Goal: Check status: Check status

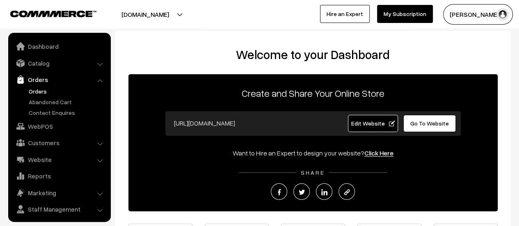
click at [39, 88] on link "Orders" at bounding box center [67, 91] width 81 height 9
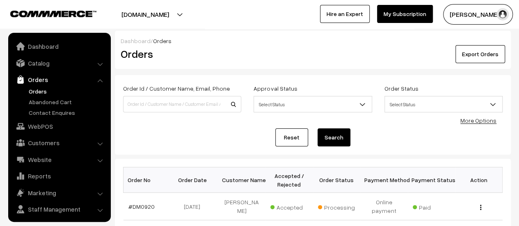
scroll to position [19, 0]
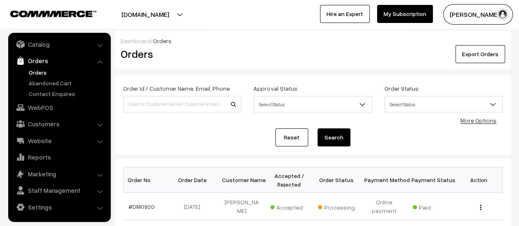
click at [226, 139] on div "Reset Search" at bounding box center [312, 137] width 379 height 18
click at [185, 101] on input at bounding box center [182, 104] width 118 height 16
type input "9900932065"
click at [318, 128] on button "Search" at bounding box center [334, 137] width 33 height 18
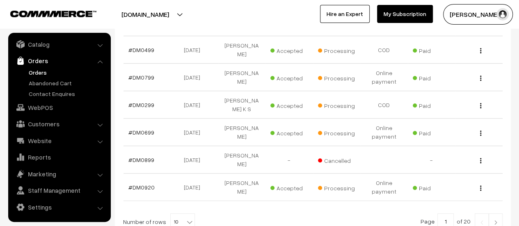
scroll to position [329, 0]
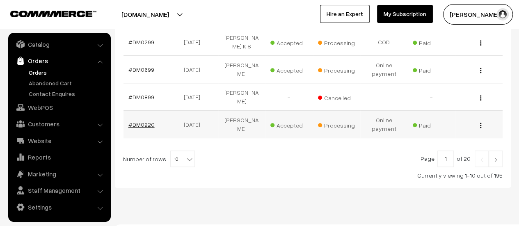
click at [139, 121] on link "#DM0920" at bounding box center [141, 124] width 26 height 7
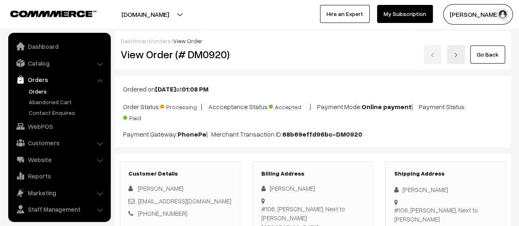
scroll to position [19, 0]
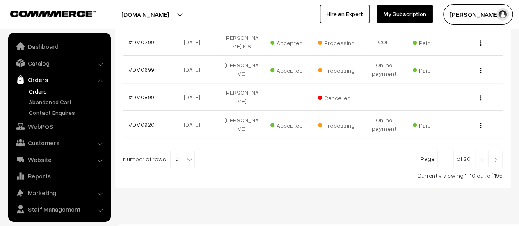
scroll to position [19, 0]
